Goal: Information Seeking & Learning: Learn about a topic

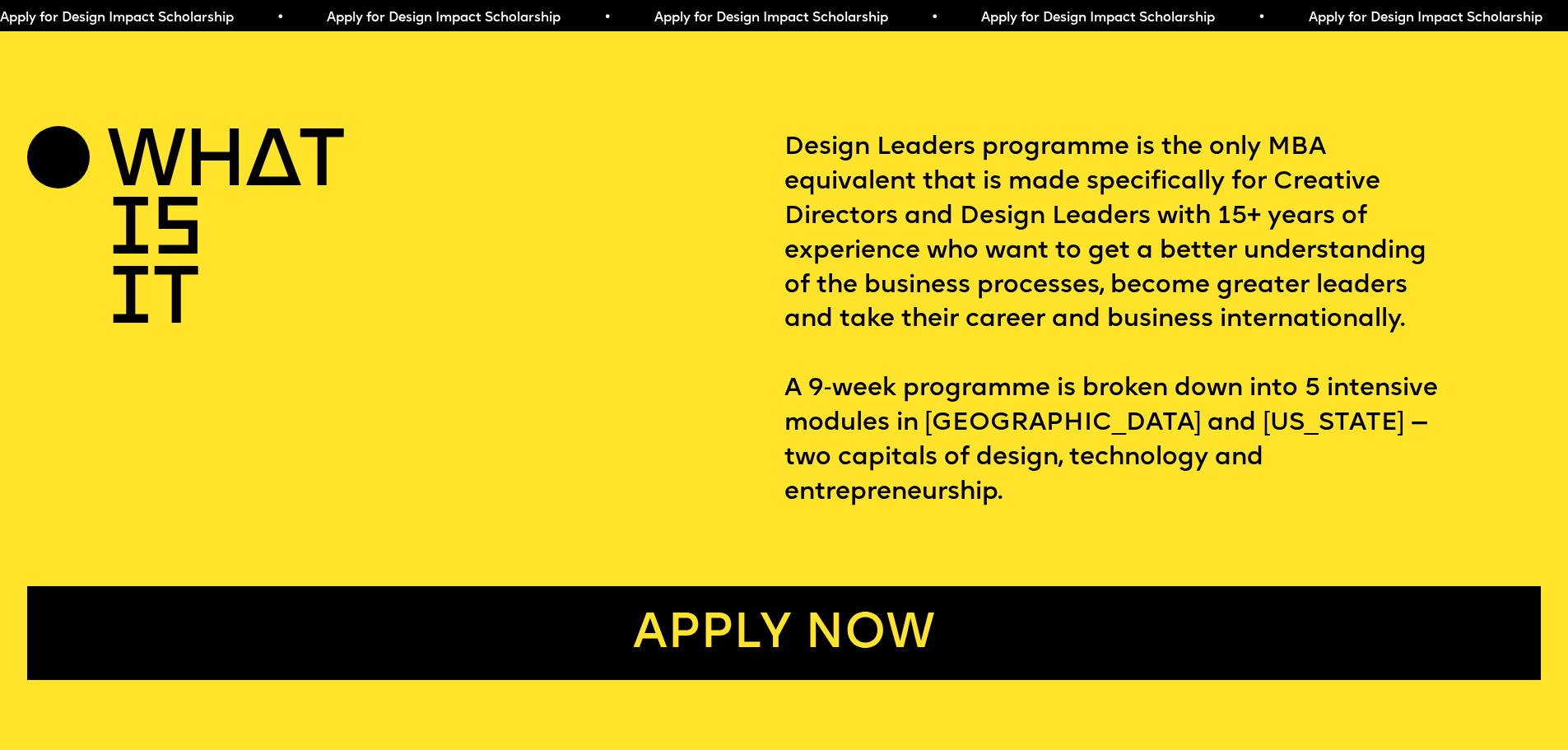
scroll to position [824, 0]
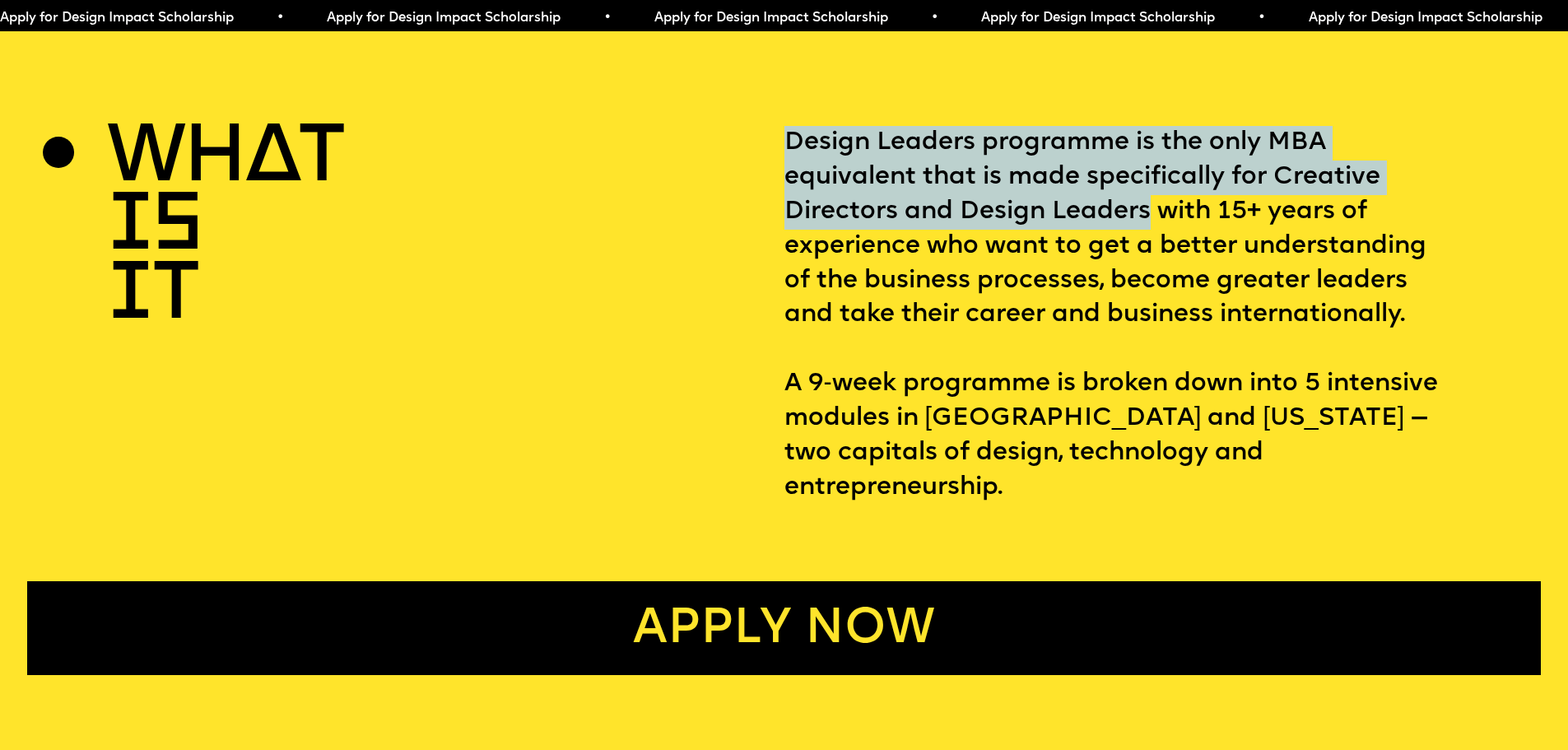
drag, startPoint x: 790, startPoint y: 106, endPoint x: 1150, endPoint y: 225, distance: 379.2
click at [1150, 225] on section "WHAT IS IT Design Leaders programme is the only MBA equivalent that is made spe…" at bounding box center [784, 359] width 1568 height 631
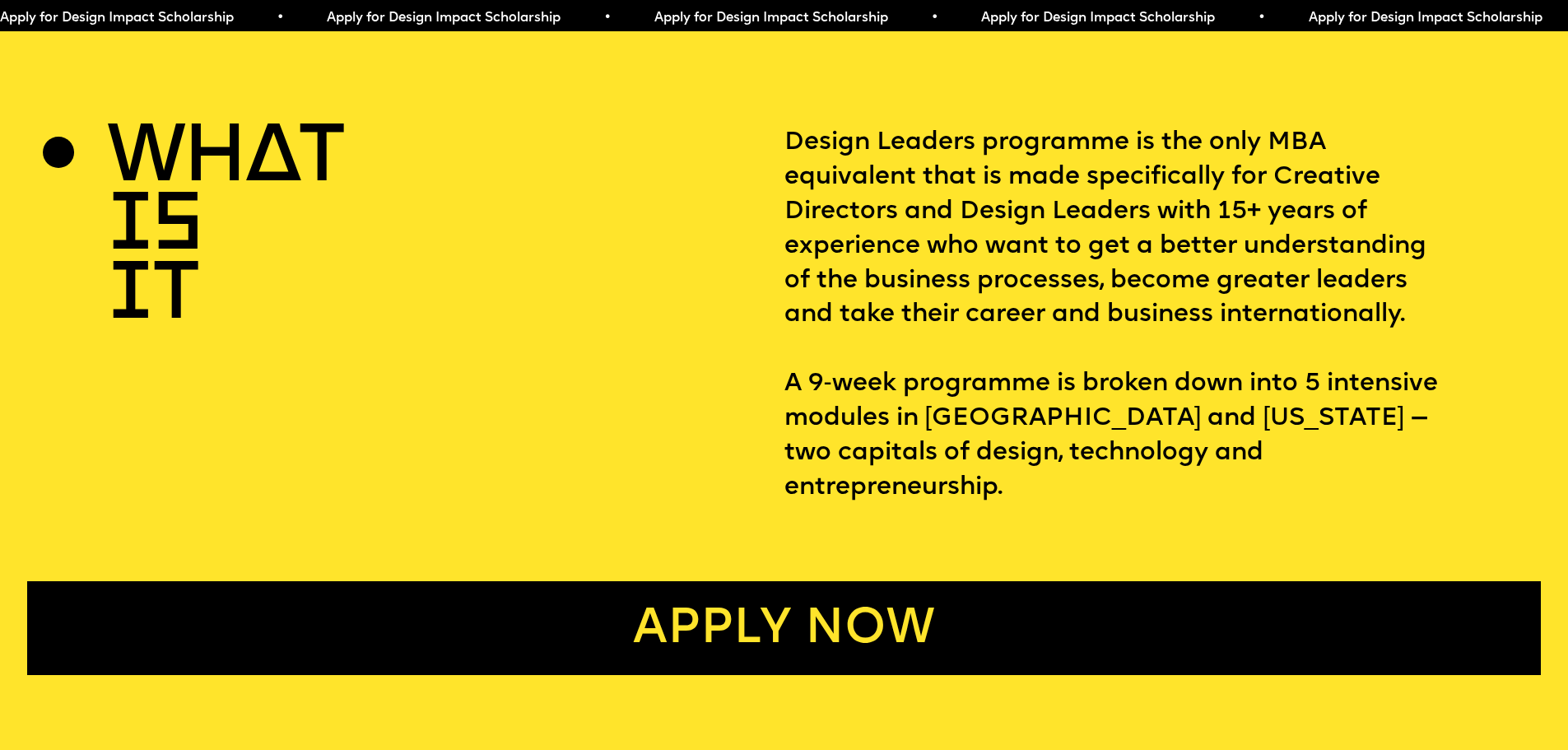
click at [993, 238] on p "Design Leaders programme is the only MBA equivalent that is made specifically f…" at bounding box center [1163, 315] width 757 height 380
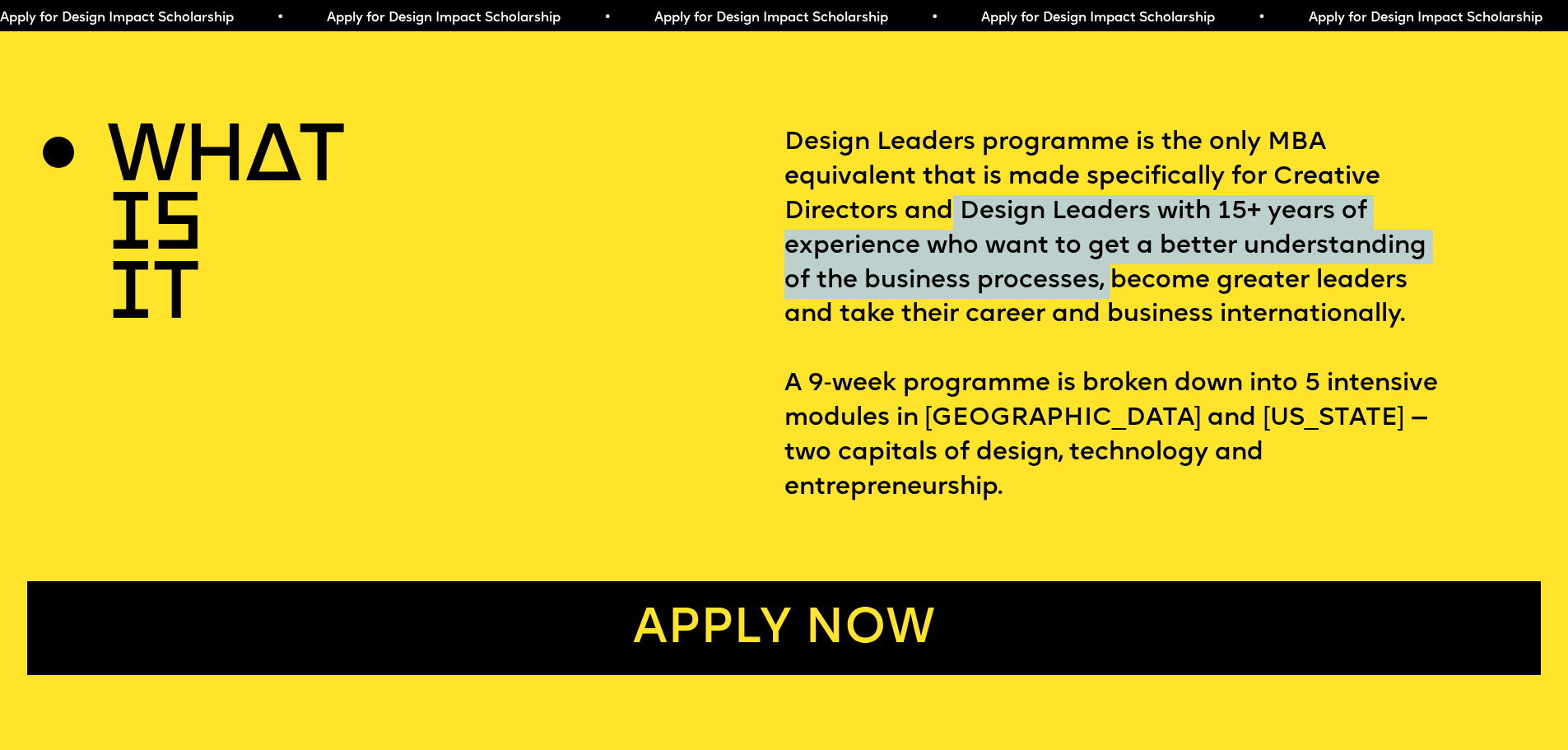
drag, startPoint x: 979, startPoint y: 227, endPoint x: 1068, endPoint y: 272, distance: 99.7
click at [1105, 274] on p "Design Leaders programme is the only MBA equivalent that is made specifically f…" at bounding box center [1163, 315] width 757 height 380
click at [1027, 271] on p "Design Leaders programme is the only MBA equivalent that is made specifically f…" at bounding box center [1163, 315] width 757 height 380
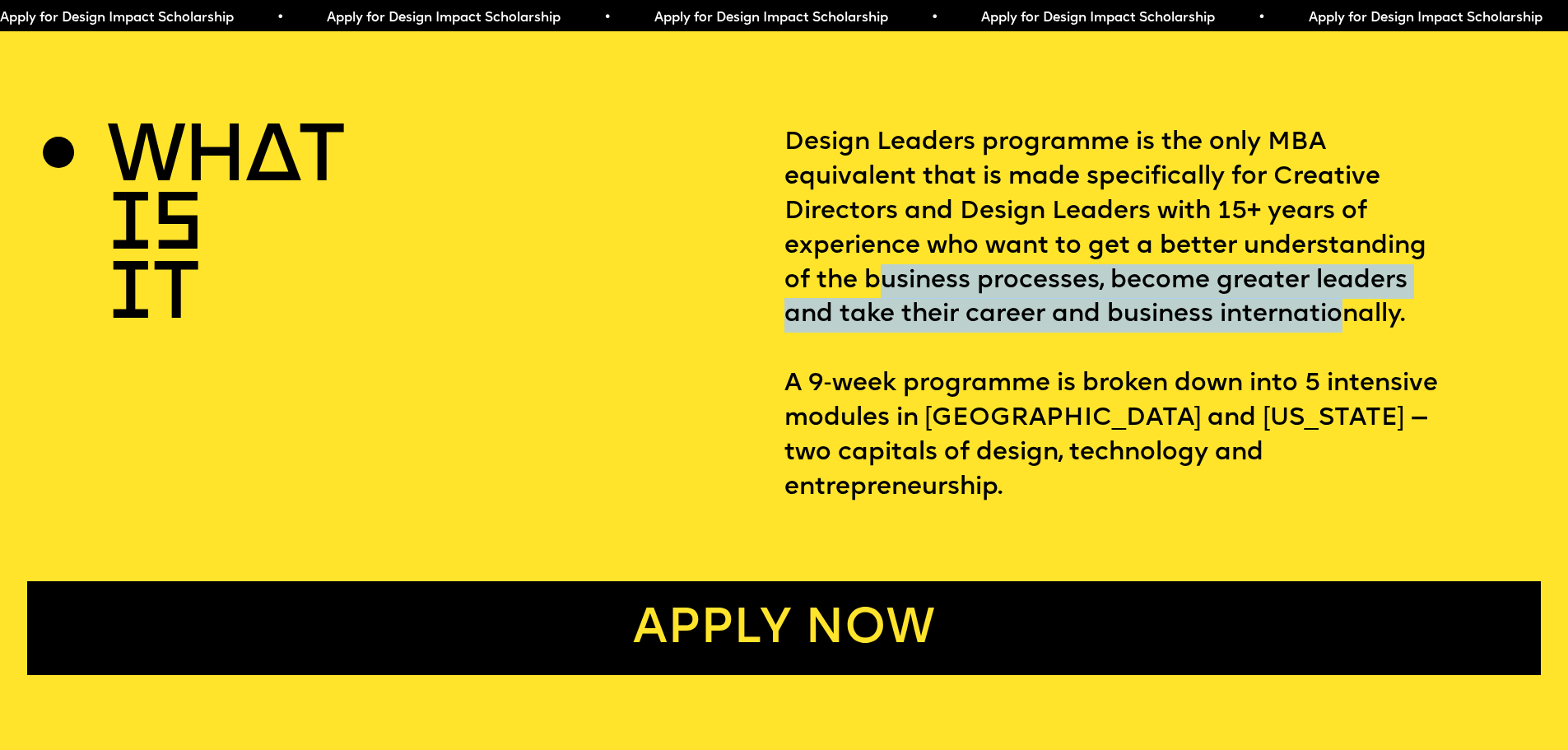
drag, startPoint x: 892, startPoint y: 283, endPoint x: 1347, endPoint y: 335, distance: 458.0
click at [1347, 335] on p "Design Leaders programme is the only MBA equivalent that is made specifically f…" at bounding box center [1163, 315] width 757 height 380
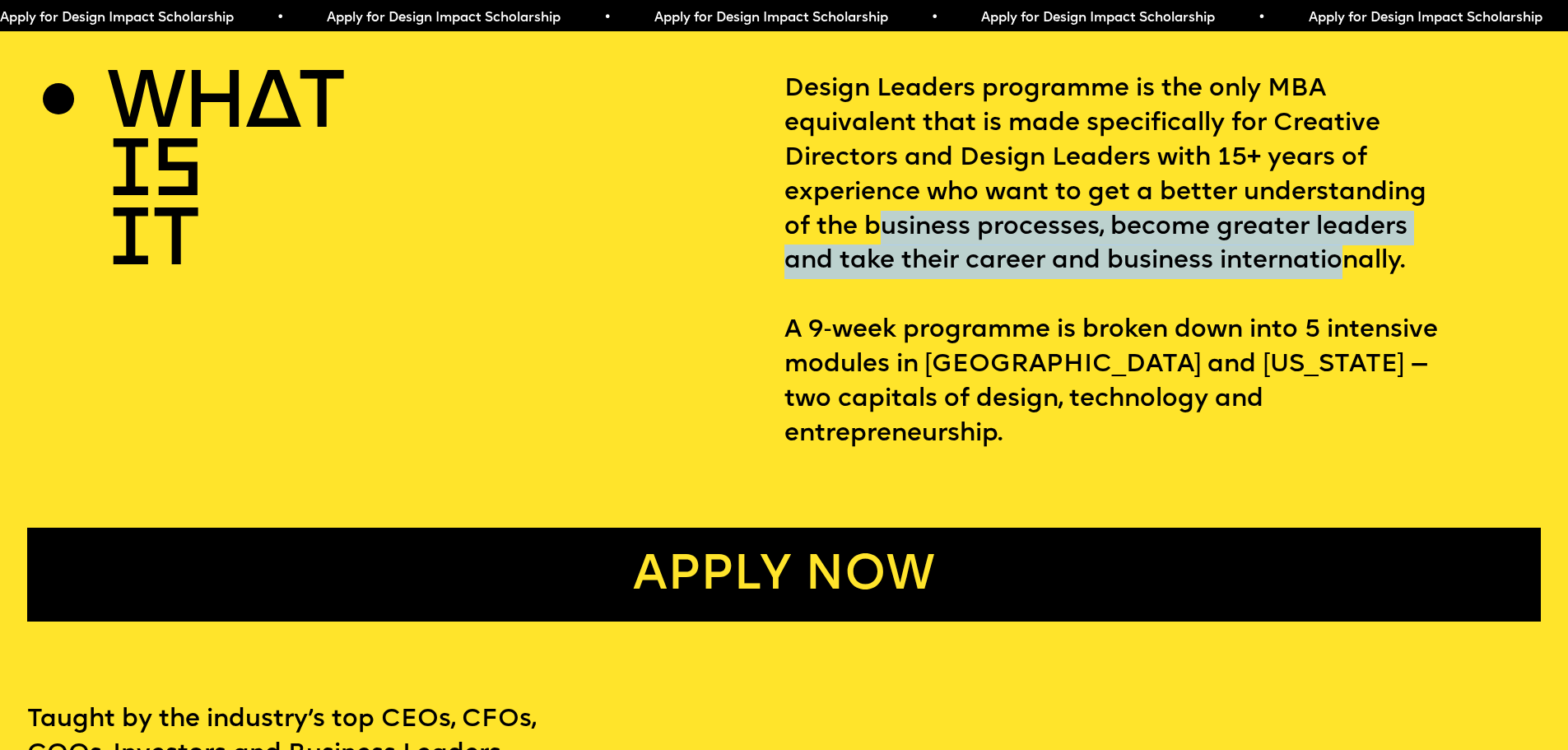
scroll to position [906, 0]
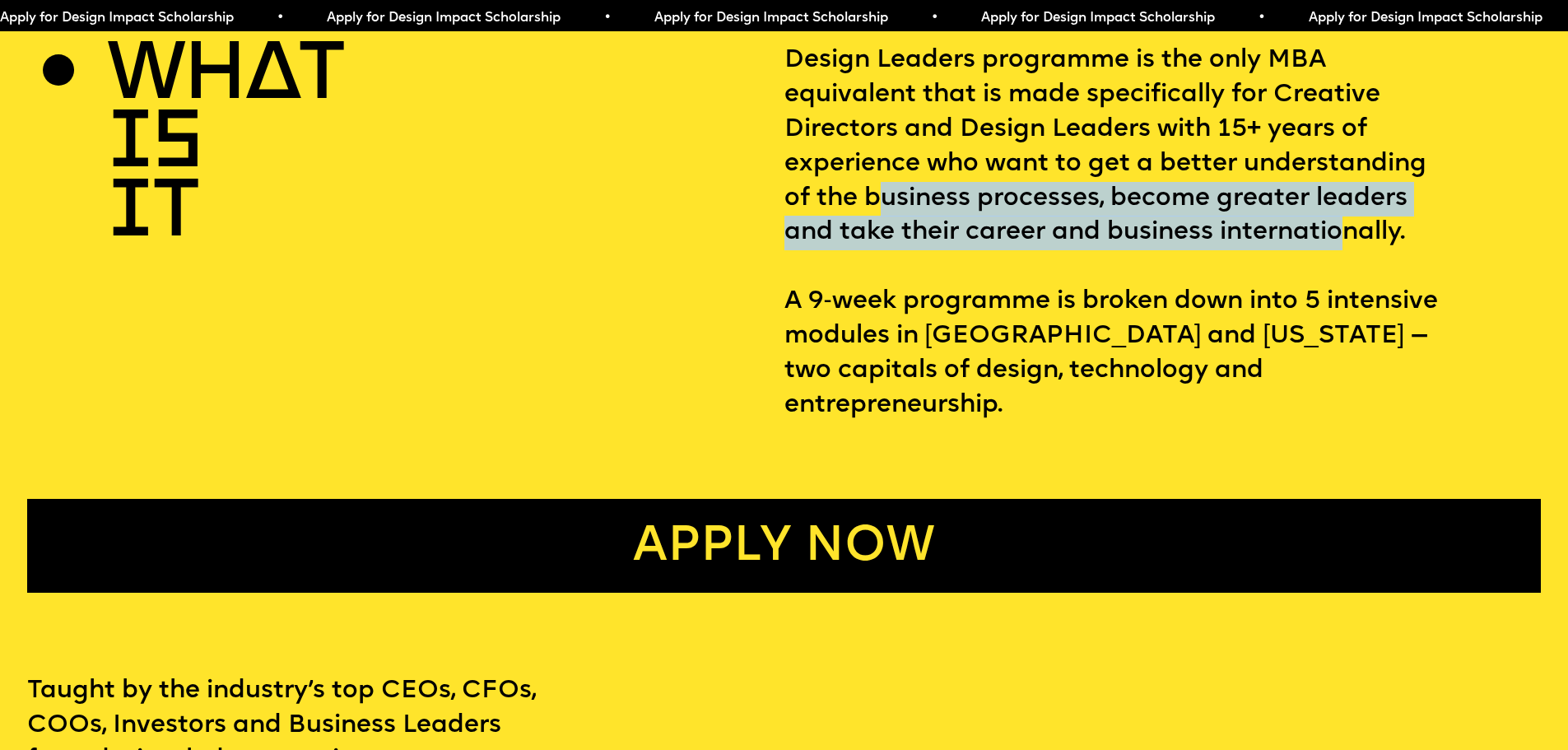
click at [893, 244] on p "Design Leaders programme is the only MBA equivalent that is made specifically f…" at bounding box center [1163, 233] width 757 height 380
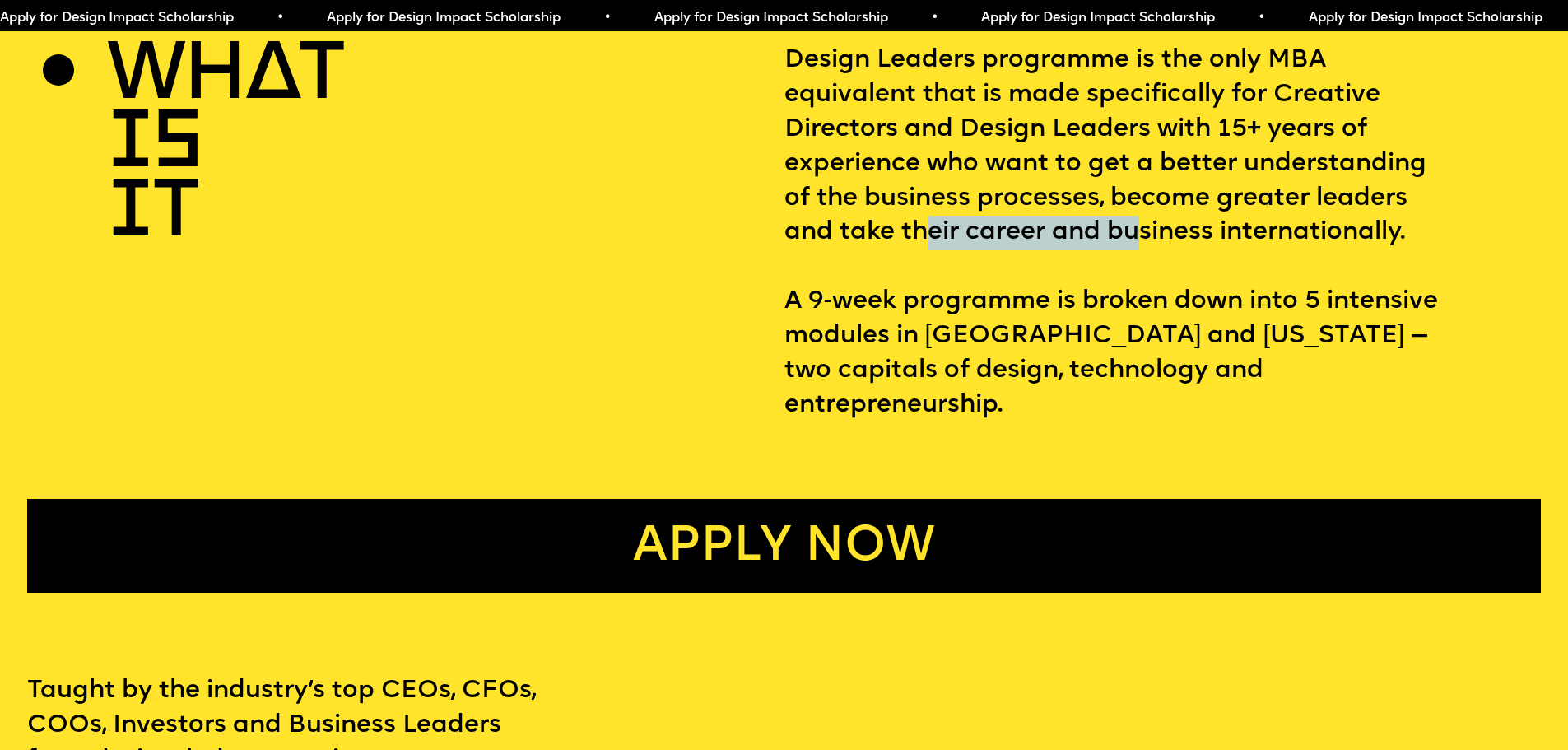
drag, startPoint x: 944, startPoint y: 247, endPoint x: 1143, endPoint y: 261, distance: 199.5
click at [1143, 260] on p "Design Leaders programme is the only MBA equivalent that is made specifically f…" at bounding box center [1163, 233] width 757 height 380
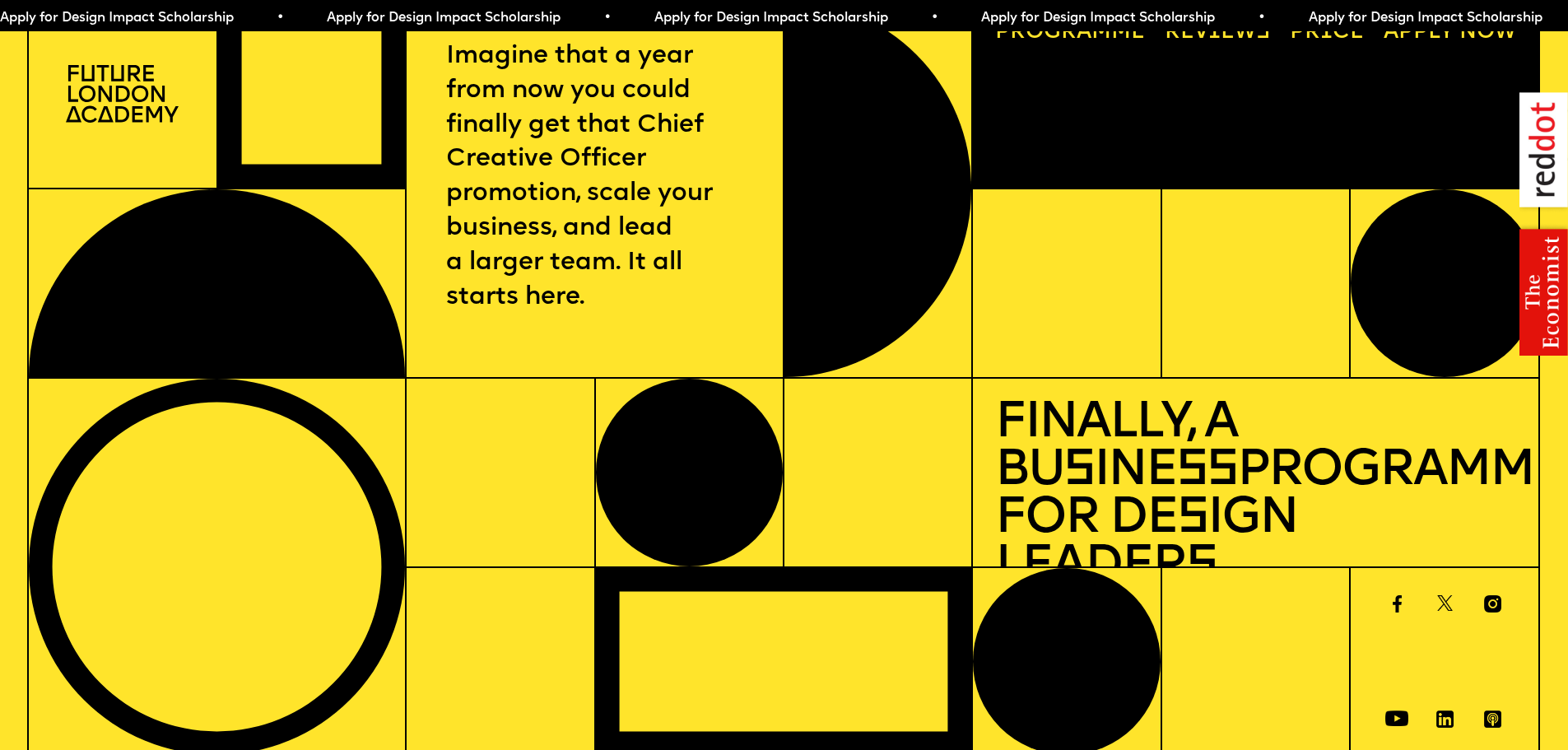
scroll to position [0, 0]
